Goal: Entertainment & Leisure: Consume media (video, audio)

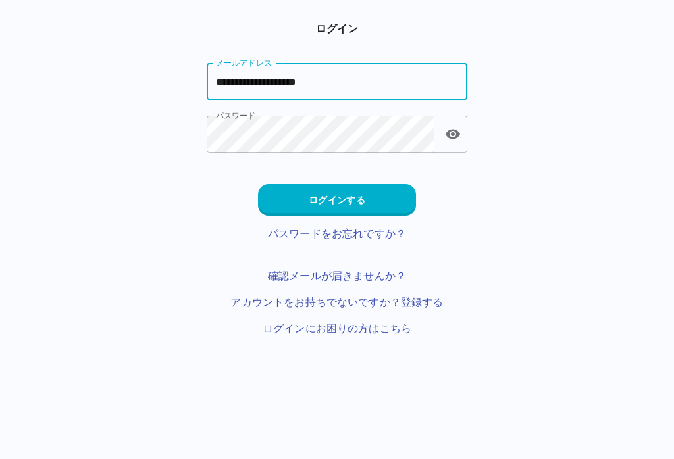
type input "**********"
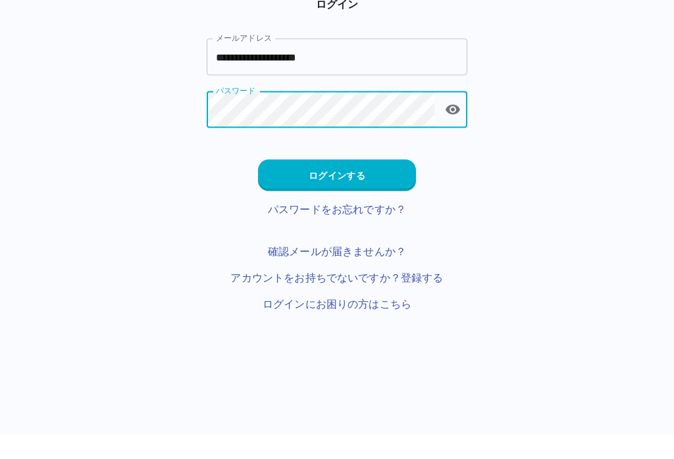
click at [370, 186] on button "ログインする" at bounding box center [337, 200] width 158 height 32
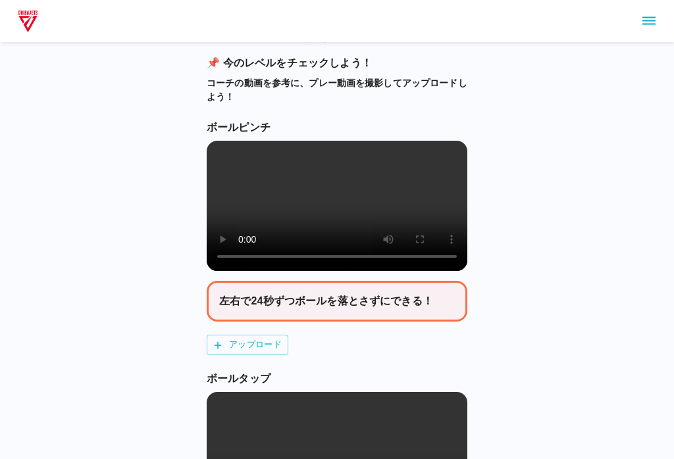
scroll to position [233, 0]
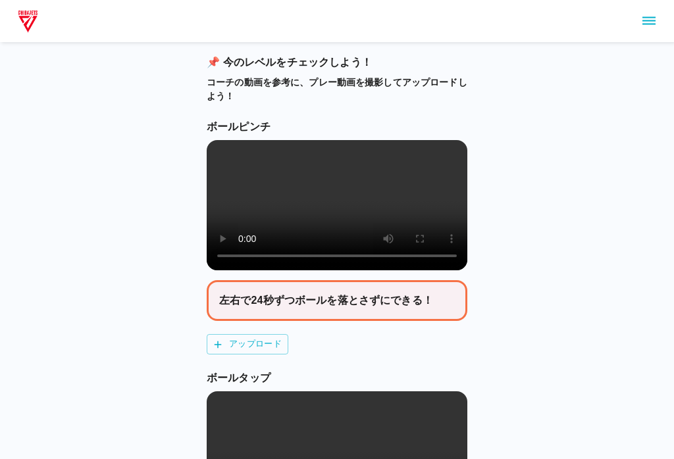
click at [340, 218] on video at bounding box center [337, 206] width 261 height 130
click at [229, 167] on video at bounding box center [337, 205] width 261 height 130
click at [230, 157] on video at bounding box center [337, 205] width 261 height 130
click at [373, 243] on video at bounding box center [337, 205] width 261 height 130
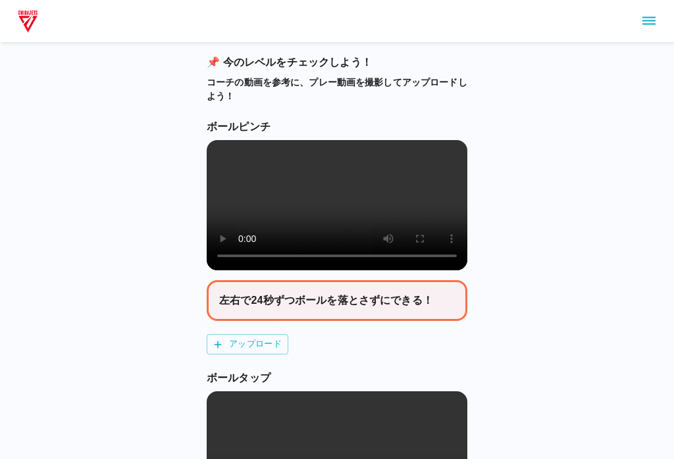
click at [237, 222] on video at bounding box center [337, 205] width 261 height 130
click at [223, 160] on video at bounding box center [337, 205] width 261 height 130
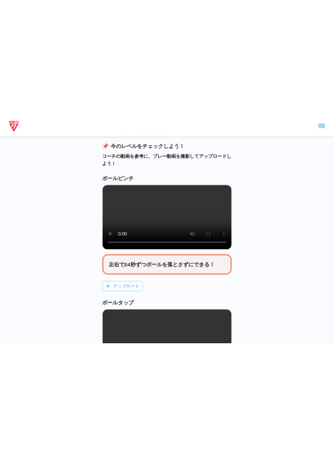
scroll to position [0, 0]
